Goal: Information Seeking & Learning: Learn about a topic

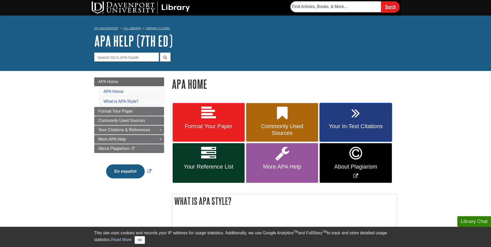
click at [328, 126] on span "Your In-Text Citations" at bounding box center [356, 126] width 64 height 7
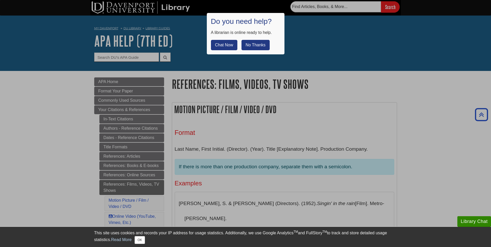
scroll to position [414, 0]
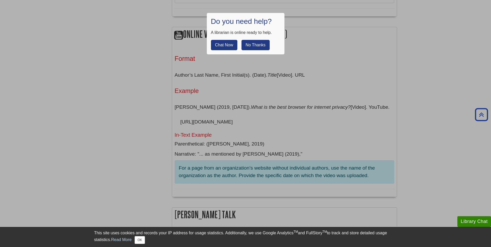
click at [253, 43] on button "No Thanks" at bounding box center [256, 45] width 28 height 10
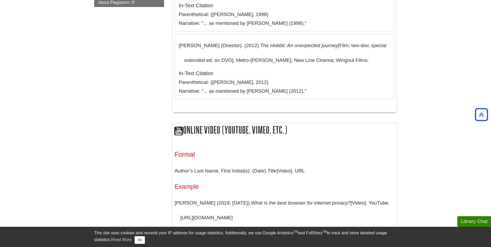
scroll to position [311, 0]
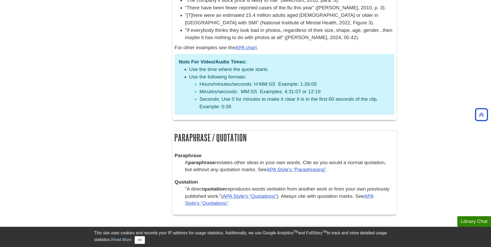
scroll to position [880, 0]
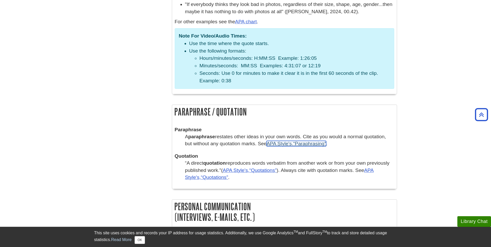
click at [301, 141] on q "Paraphrasing" at bounding box center [309, 143] width 33 height 5
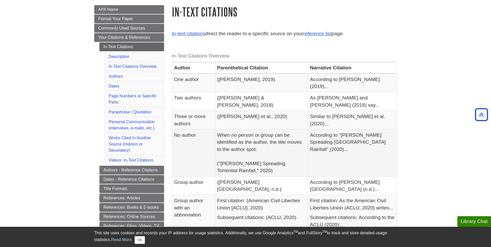
scroll to position [52, 0]
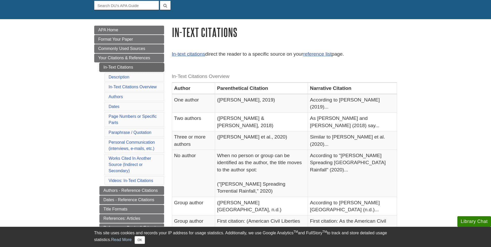
click at [108, 65] on link "In-Text Citations" at bounding box center [131, 67] width 65 height 9
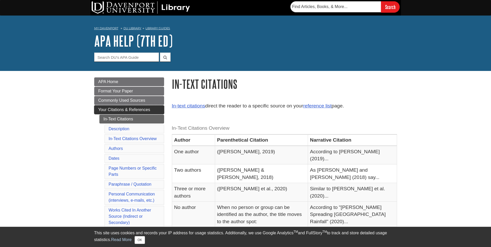
click at [131, 110] on span "Your Citations & References" at bounding box center [124, 109] width 52 height 4
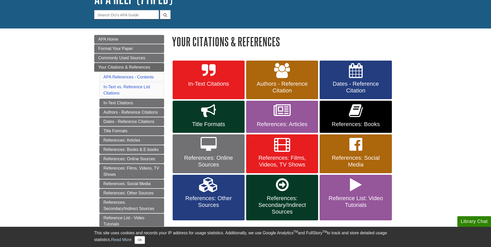
scroll to position [52, 0]
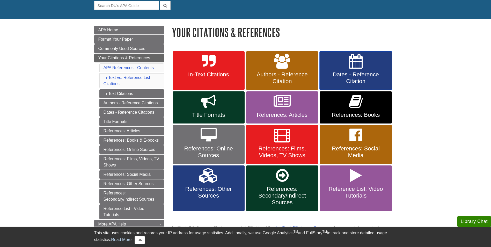
click at [340, 78] on span "Dates - Reference Citation" at bounding box center [356, 77] width 64 height 13
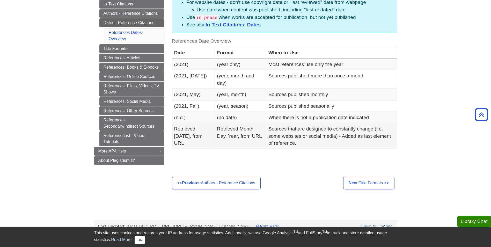
scroll to position [104, 0]
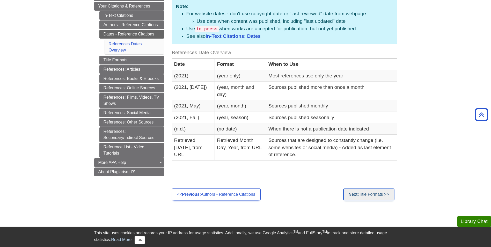
click at [362, 192] on link "Next: Title Formats >>" at bounding box center [368, 194] width 51 height 12
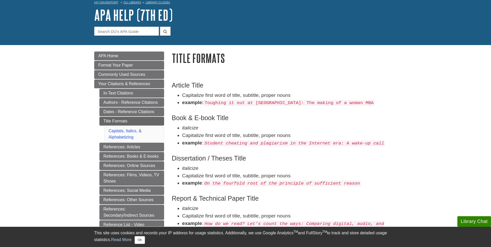
scroll to position [52, 0]
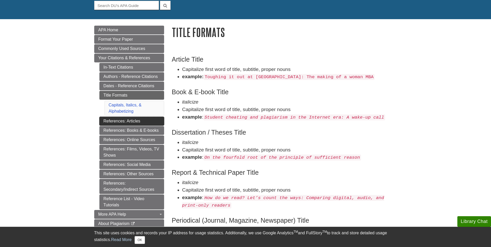
click at [139, 122] on link "References: Articles" at bounding box center [131, 121] width 65 height 9
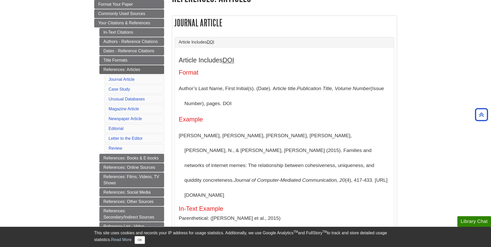
scroll to position [78, 0]
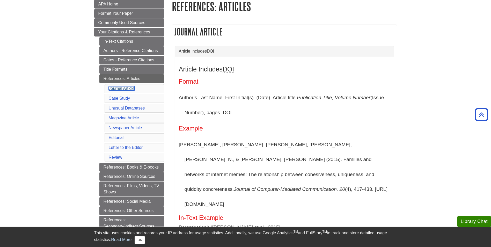
click at [125, 90] on link "Journal Article" at bounding box center [122, 88] width 26 height 4
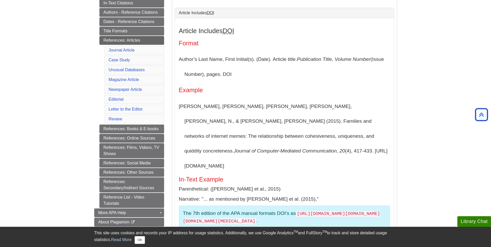
scroll to position [128, 0]
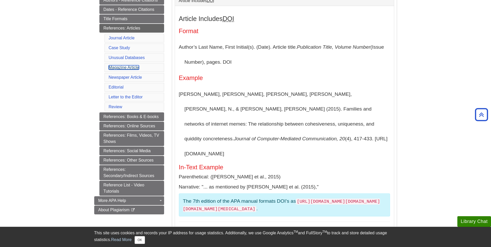
click at [116, 68] on link "Magazine Article" at bounding box center [124, 67] width 30 height 4
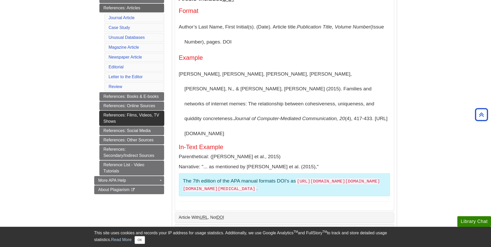
scroll to position [140, 0]
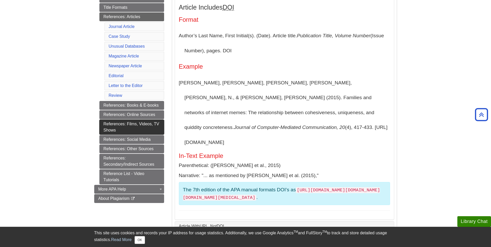
click at [130, 126] on link "References: Films, Videos, TV Shows" at bounding box center [131, 127] width 65 height 15
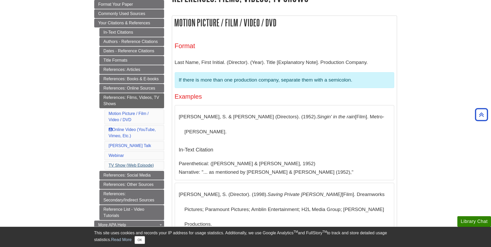
scroll to position [78, 0]
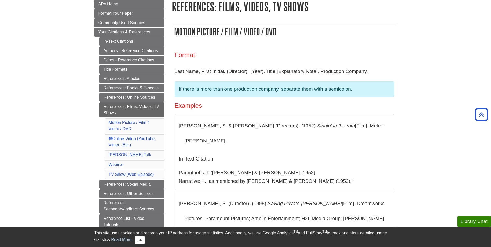
click at [136, 155] on li "[PERSON_NAME] Talk" at bounding box center [135, 154] width 60 height 9
click at [125, 154] on li "[PERSON_NAME] Talk" at bounding box center [135, 154] width 60 height 9
click at [119, 154] on link "[PERSON_NAME] Talk" at bounding box center [130, 154] width 42 height 4
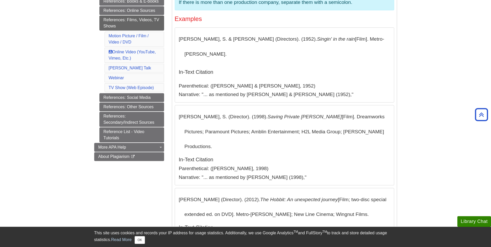
scroll to position [152, 0]
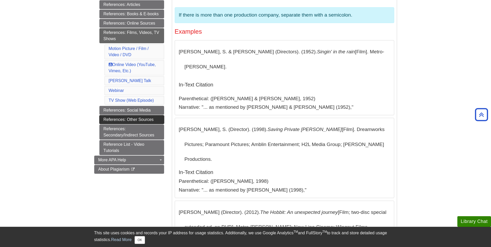
click at [151, 118] on link "References: Other Sources" at bounding box center [131, 119] width 65 height 9
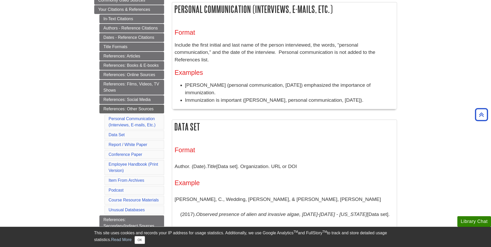
scroll to position [91, 0]
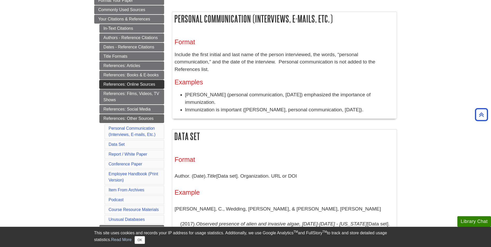
click at [125, 85] on link "References: Online Sources" at bounding box center [131, 84] width 65 height 9
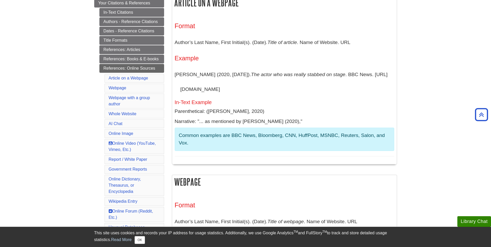
scroll to position [104, 0]
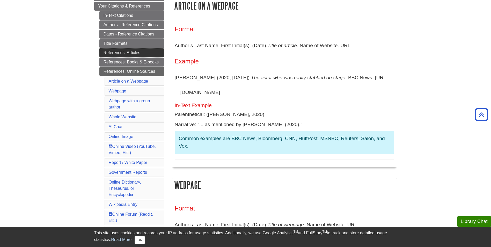
click at [117, 56] on link "References: Articles" at bounding box center [131, 52] width 65 height 9
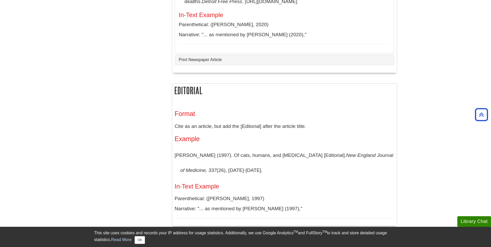
scroll to position [932, 0]
